Goal: Task Accomplishment & Management: Manage account settings

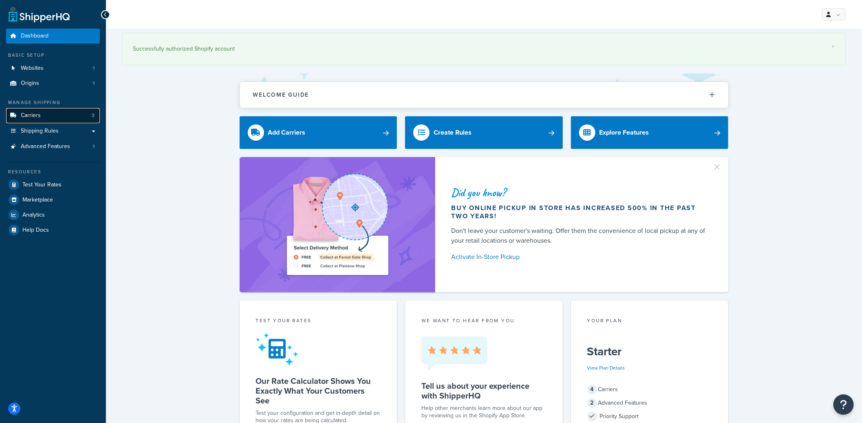
click at [65, 116] on link "Carriers 3" at bounding box center [53, 115] width 94 height 15
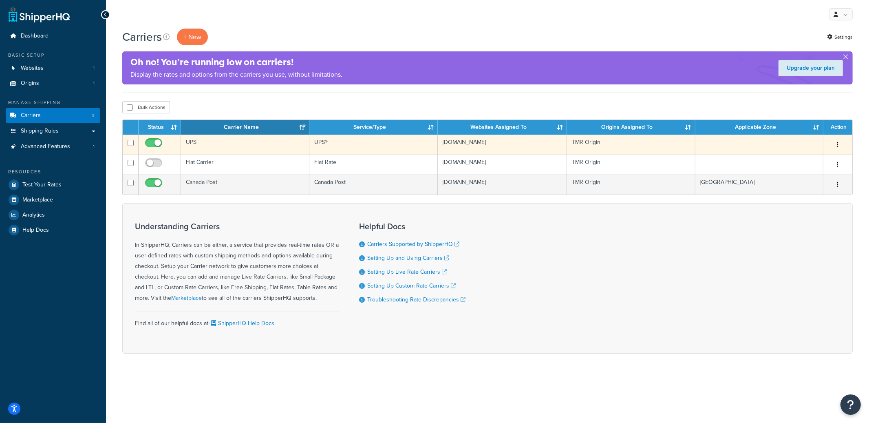
click at [231, 148] on td "UPS" at bounding box center [245, 145] width 128 height 20
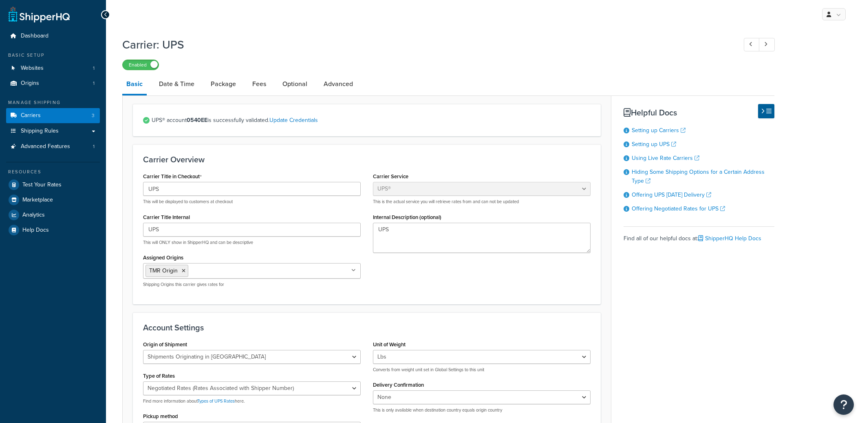
select select "ups"
select select "can"
click at [258, 84] on link "Fees" at bounding box center [259, 84] width 22 height 20
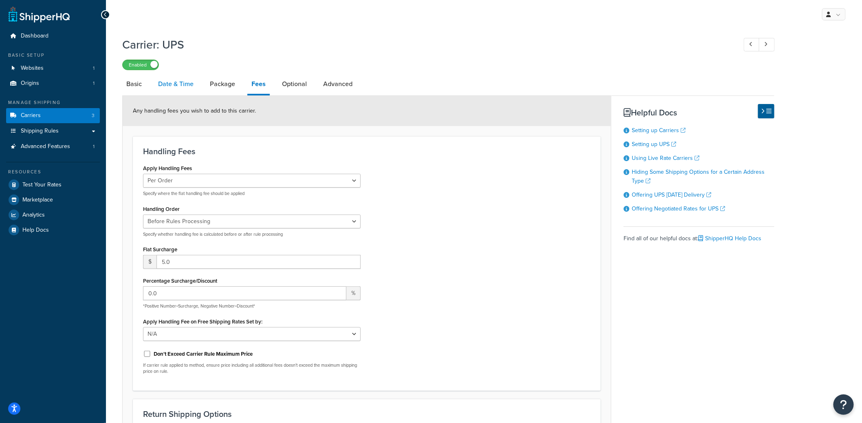
click at [175, 84] on link "Date & Time" at bounding box center [176, 84] width 44 height 20
select select "yMMMEd"
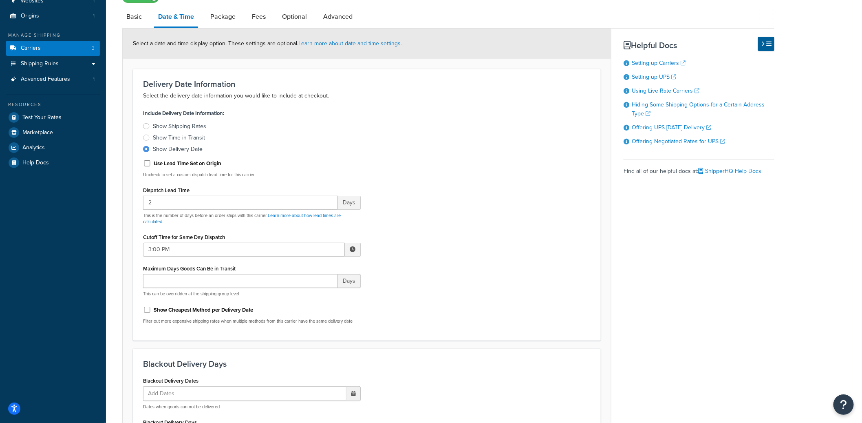
scroll to position [68, 0]
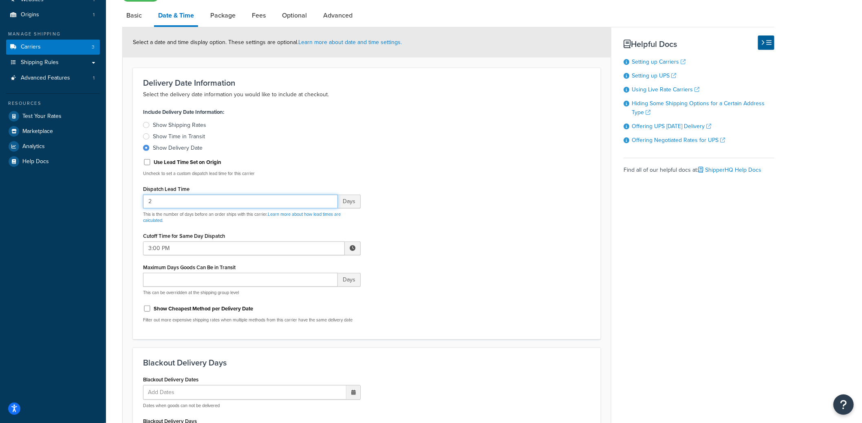
drag, startPoint x: 142, startPoint y: 202, endPoint x: 137, endPoint y: 201, distance: 5.4
click at [137, 201] on div "Include Delivery Date Information: Show Shipping Rates Show Time in Transit Sho…" at bounding box center [252, 217] width 230 height 223
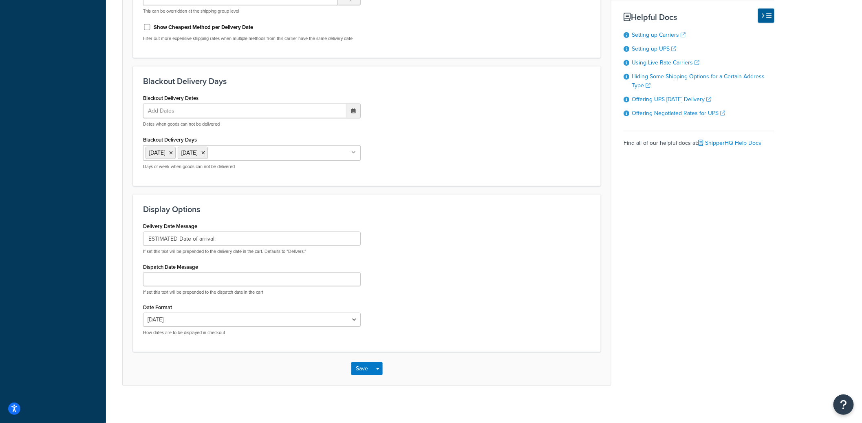
scroll to position [355, 0]
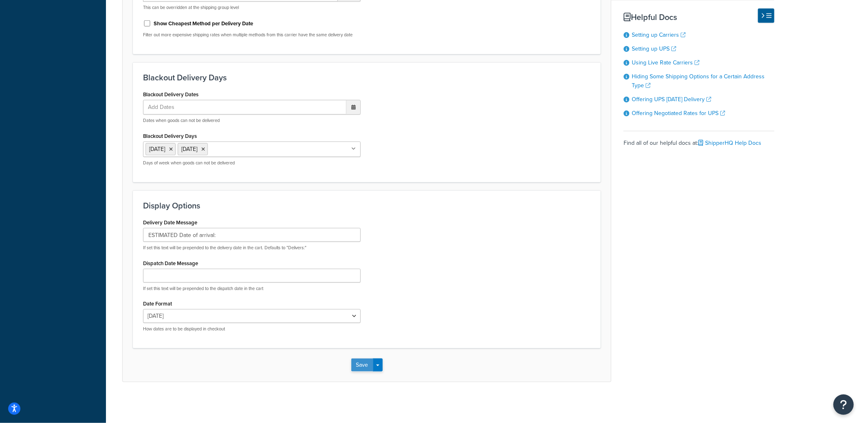
type input "3"
click at [358, 365] on button "Save" at bounding box center [362, 364] width 22 height 13
